Goal: Check status

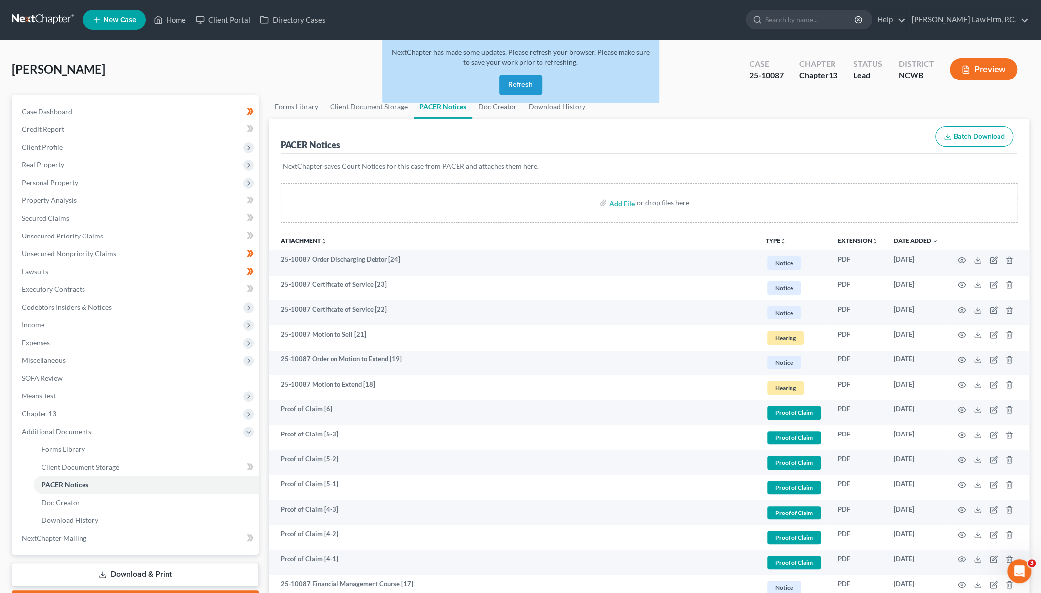
click at [532, 82] on button "Refresh" at bounding box center [520, 85] width 43 height 20
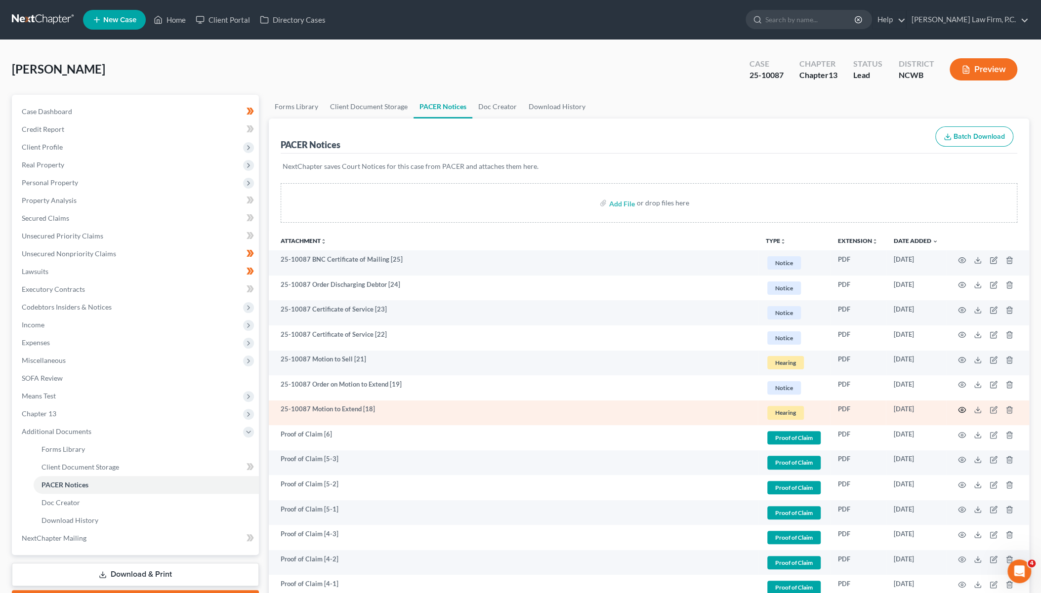
click at [960, 409] on icon "button" at bounding box center [962, 410] width 8 height 8
click at [960, 408] on icon "button" at bounding box center [962, 410] width 8 height 8
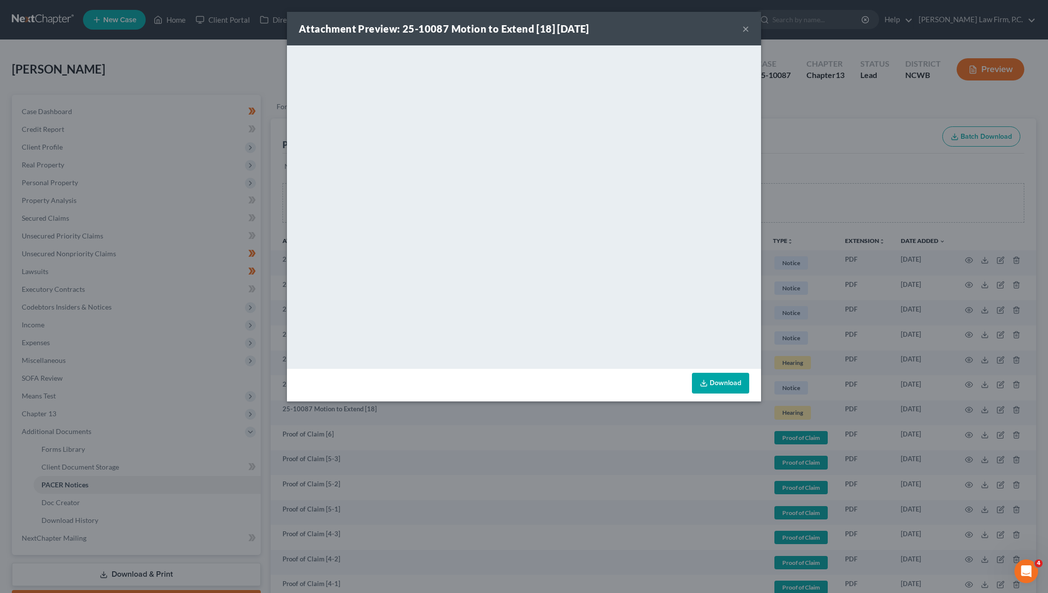
click at [800, 174] on div "Attachment Preview: 25-10087 Motion to Extend [18] [DATE] × <object ng-attr-dat…" at bounding box center [524, 296] width 1048 height 593
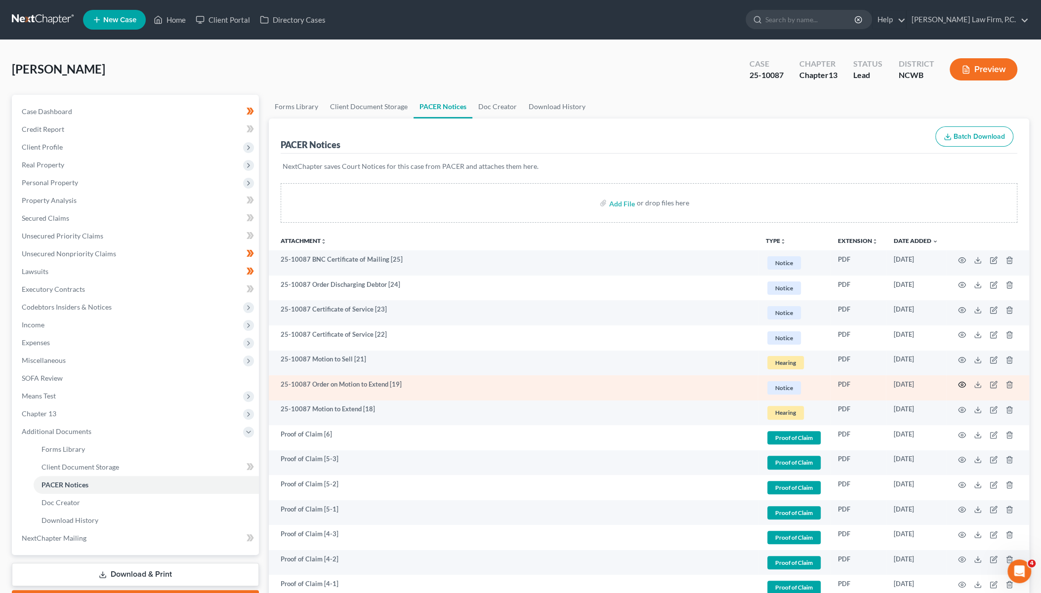
click at [962, 384] on icon "button" at bounding box center [962, 385] width 8 height 8
